Goal: Transaction & Acquisition: Purchase product/service

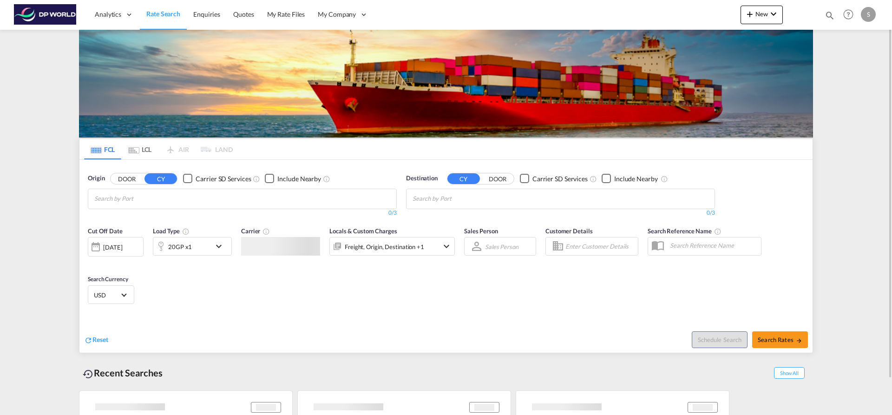
click at [147, 196] on input "Chips input." at bounding box center [138, 198] width 88 height 15
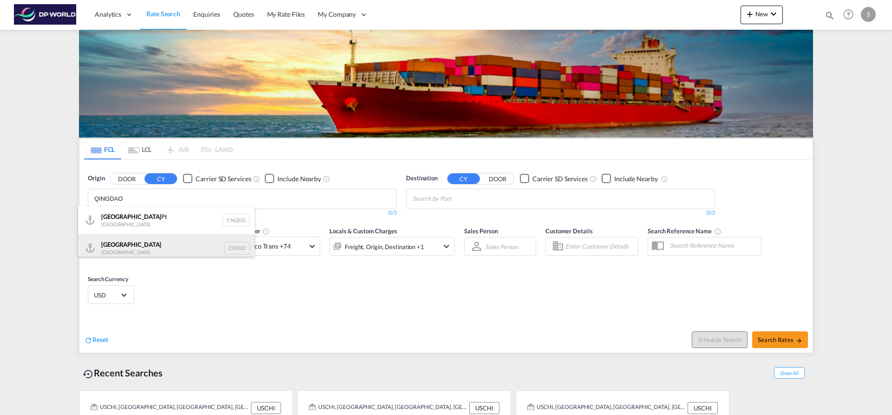
type input "QINGDAO"
click at [155, 242] on div "Qingdao China CNTAO" at bounding box center [166, 248] width 177 height 28
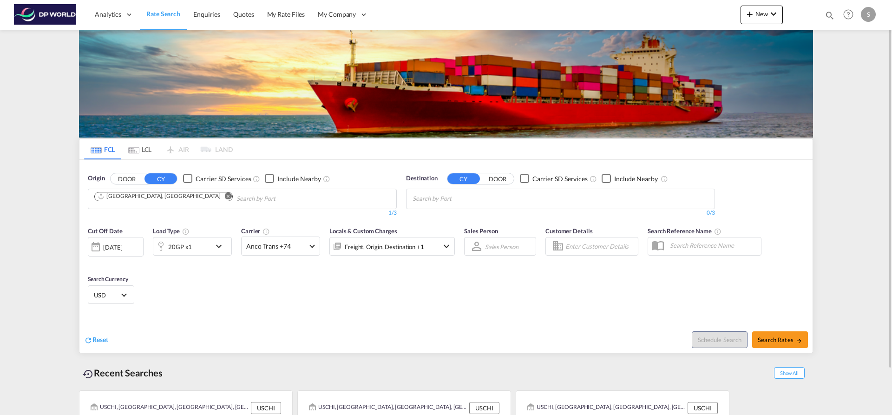
click at [446, 205] on md-autocomplete-wrap "Chips container with autocompletion. Enter the text area, type text to search, …" at bounding box center [456, 198] width 88 height 15
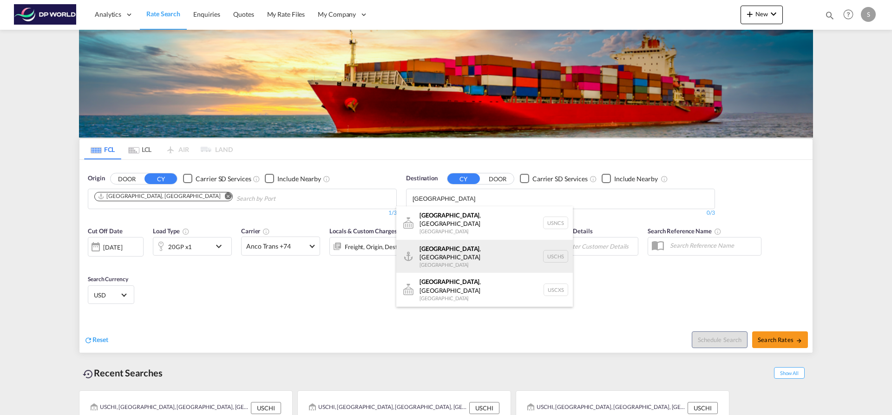
type input "[GEOGRAPHIC_DATA]"
click at [480, 251] on div "[GEOGRAPHIC_DATA] , [GEOGRAPHIC_DATA] [GEOGRAPHIC_DATA] USCHS" at bounding box center [484, 256] width 177 height 33
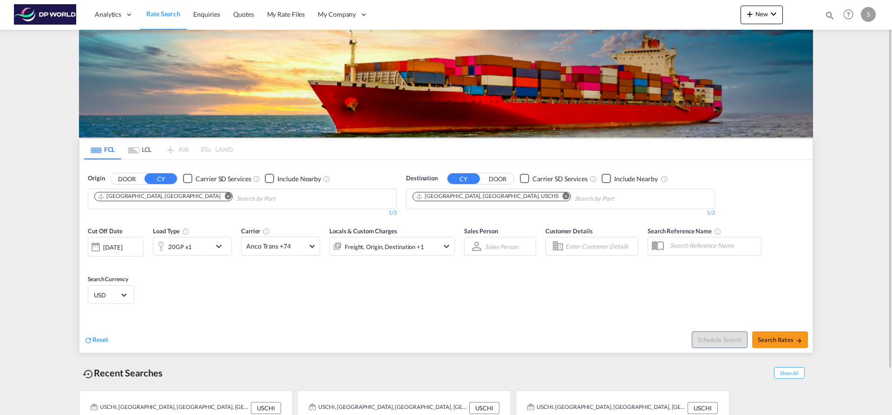
click at [215, 251] on md-icon "icon-chevron-down" at bounding box center [221, 246] width 16 height 11
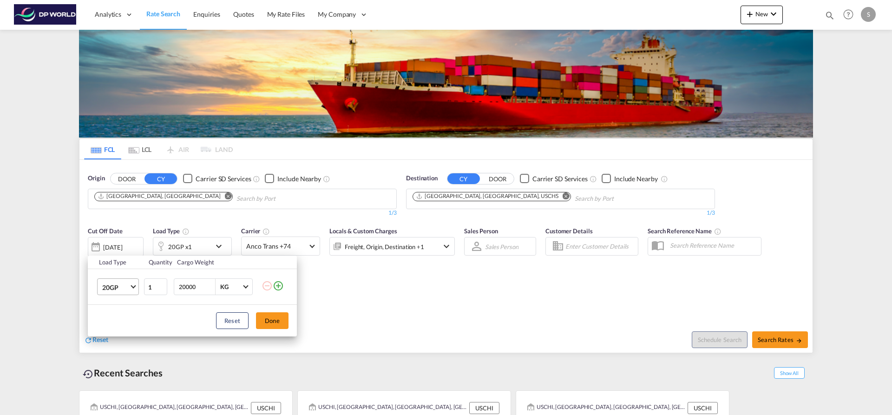
click at [131, 289] on md-select-value "20GP" at bounding box center [119, 287] width 37 height 16
click at [125, 332] on md-option "40HC" at bounding box center [126, 331] width 63 height 22
click at [268, 320] on button "Done" at bounding box center [272, 320] width 33 height 17
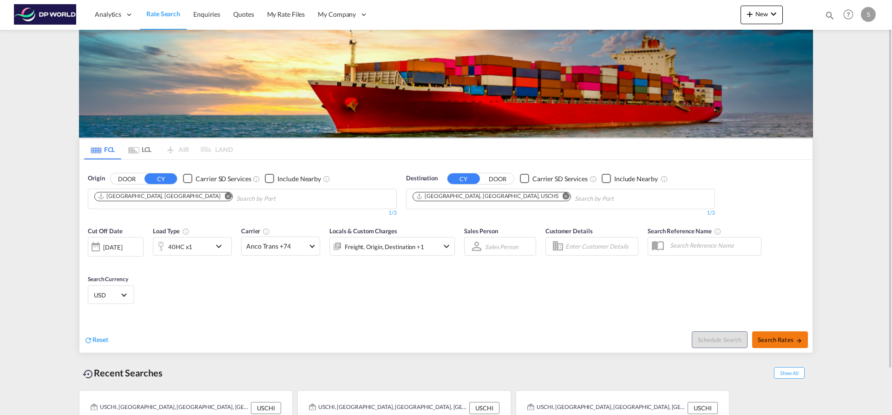
click at [783, 339] on span "Search Rates" at bounding box center [780, 339] width 45 height 7
type input "CNTAO to USCHS / [DATE]"
